Goal: Find specific page/section: Find specific page/section

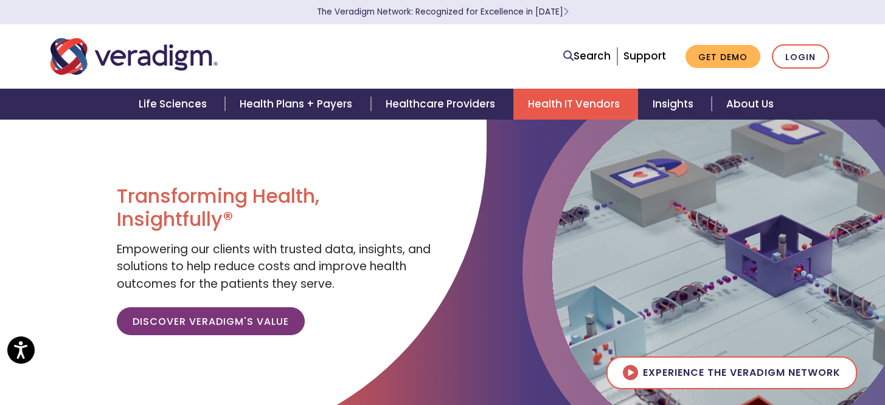
click at [564, 105] on link "Health IT Vendors" at bounding box center [575, 104] width 125 height 31
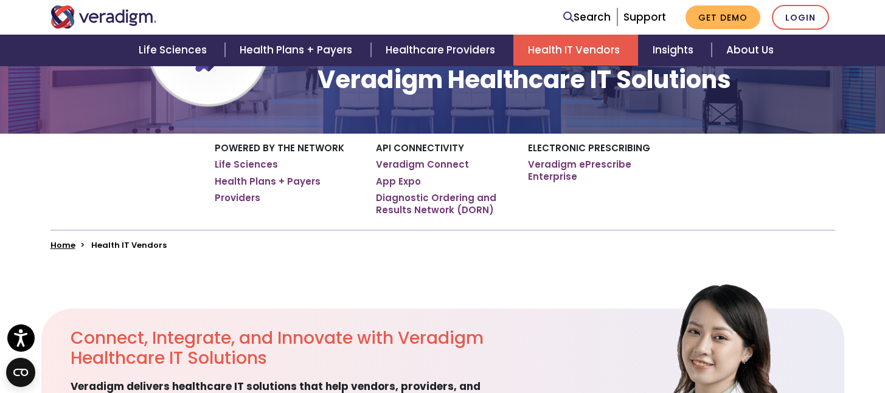
scroll to position [81, 0]
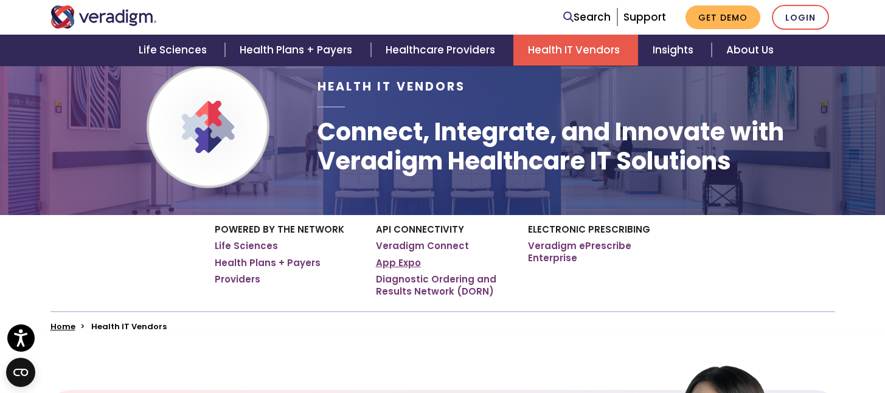
click at [401, 264] on link "App Expo" at bounding box center [398, 263] width 45 height 12
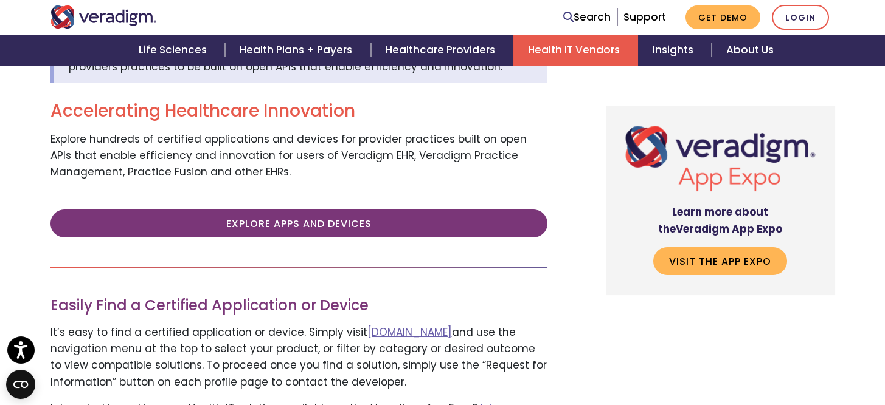
scroll to position [405, 0]
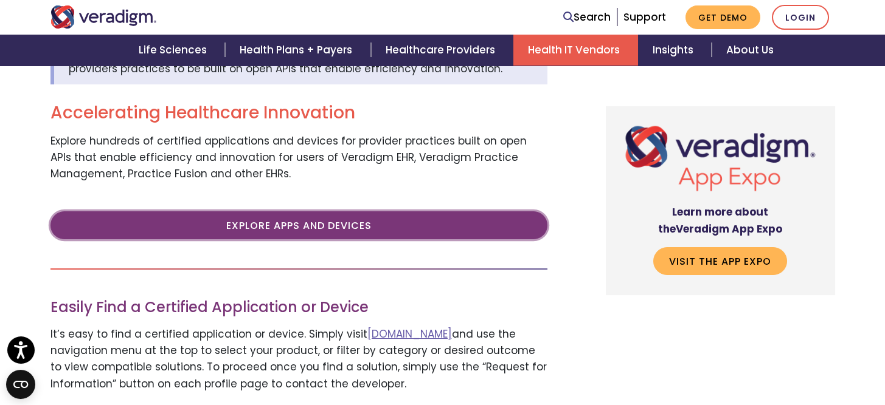
click at [302, 224] on link "Explore Apps and Devices" at bounding box center [298, 226] width 497 height 28
